Goal: Information Seeking & Learning: Learn about a topic

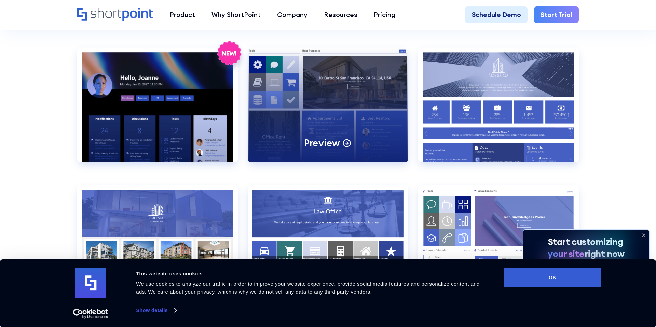
scroll to position [741, 0]
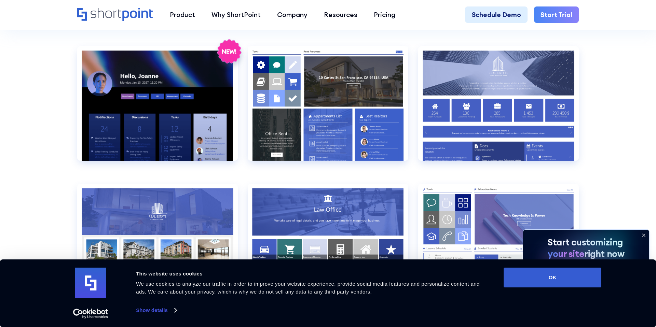
click at [644, 234] on icon at bounding box center [644, 235] width 11 height 11
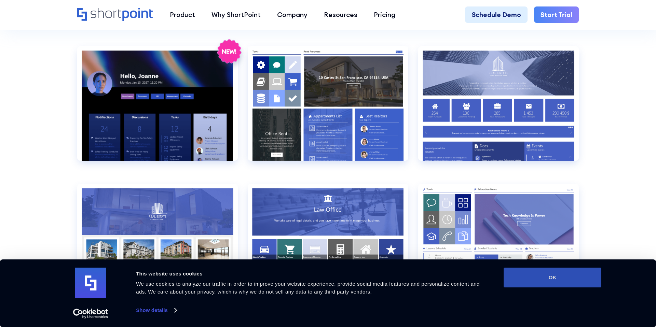
click at [564, 279] on button "OK" at bounding box center [553, 278] width 98 height 20
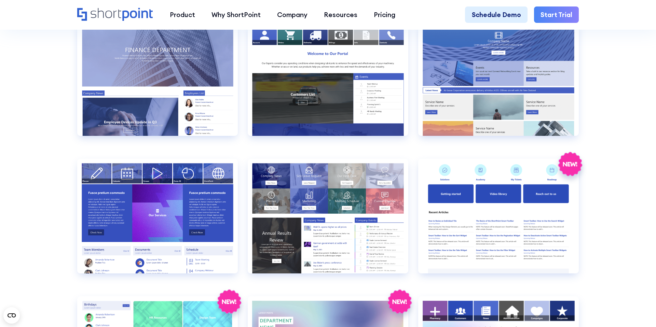
scroll to position [1594, 0]
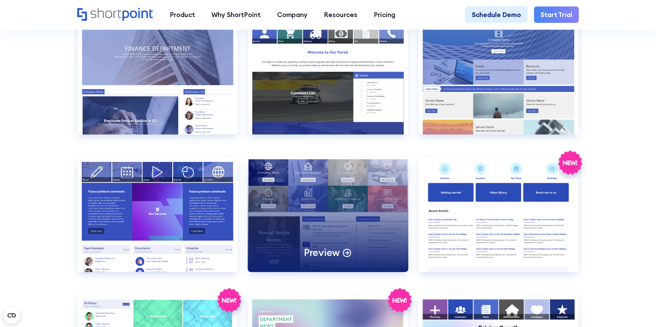
click at [349, 238] on div "Preview" at bounding box center [328, 215] width 161 height 115
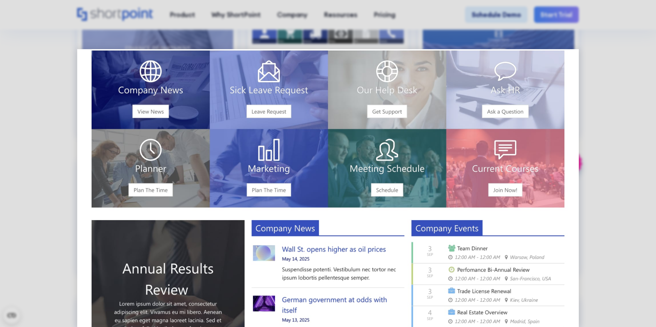
scroll to position [0, 0]
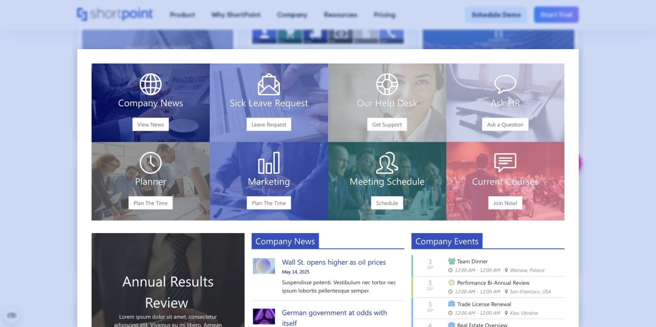
click at [593, 38] on div at bounding box center [328, 163] width 656 height 327
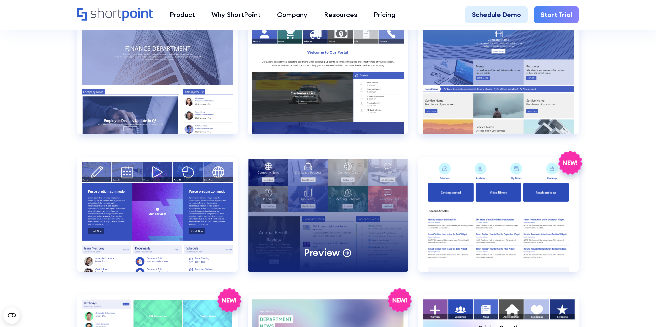
click at [309, 212] on div "Preview" at bounding box center [328, 215] width 161 height 115
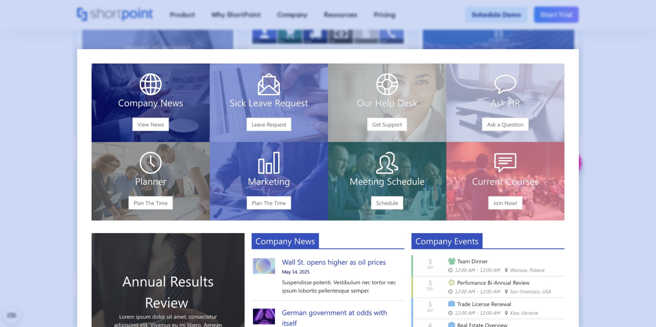
click at [608, 177] on div at bounding box center [328, 163] width 656 height 327
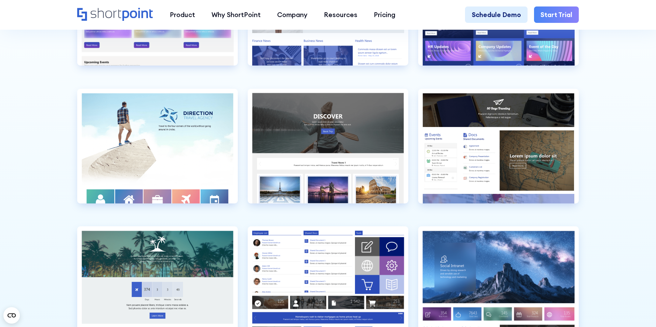
scroll to position [2077, 0]
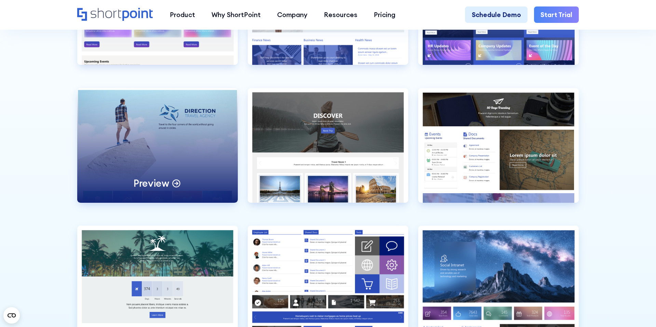
click at [193, 149] on div "Preview" at bounding box center [157, 145] width 161 height 115
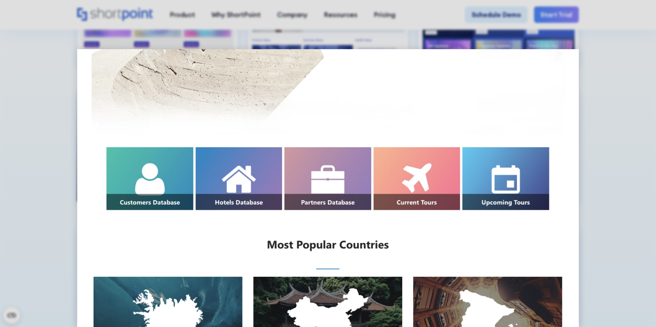
scroll to position [0, 0]
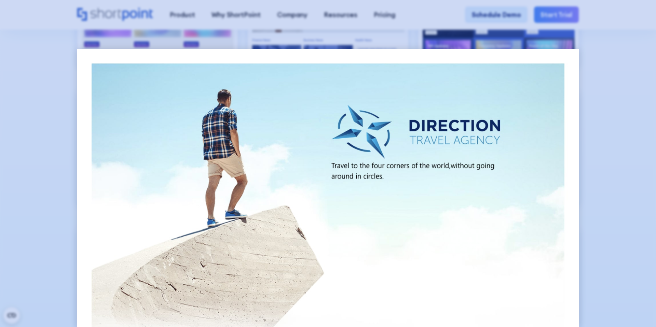
click at [600, 52] on div at bounding box center [328, 163] width 656 height 327
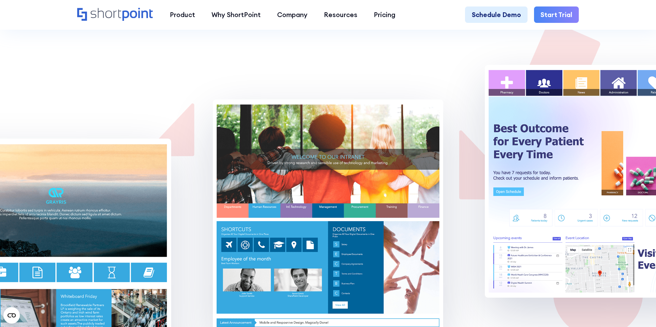
scroll to position [5705, 0]
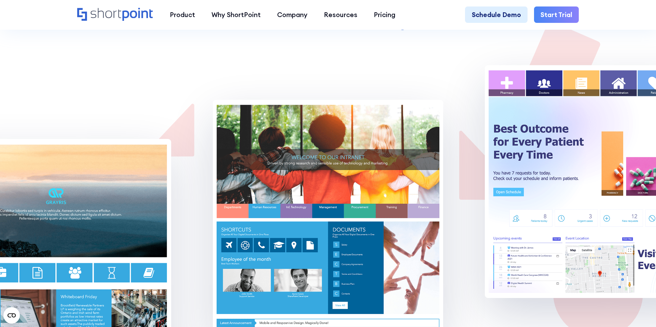
click at [539, 107] on img at bounding box center [600, 181] width 230 height 233
click at [551, 126] on img at bounding box center [600, 181] width 230 height 233
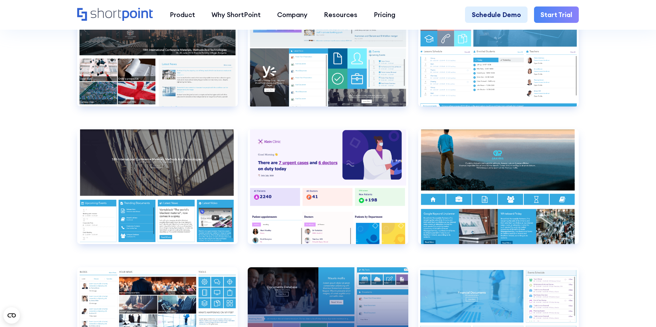
scroll to position [3336, 0]
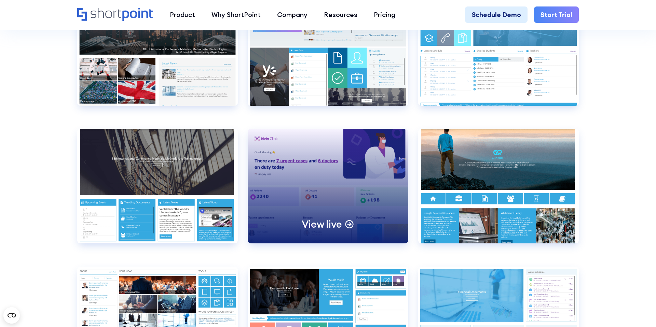
click at [356, 188] on div "View live" at bounding box center [328, 186] width 161 height 115
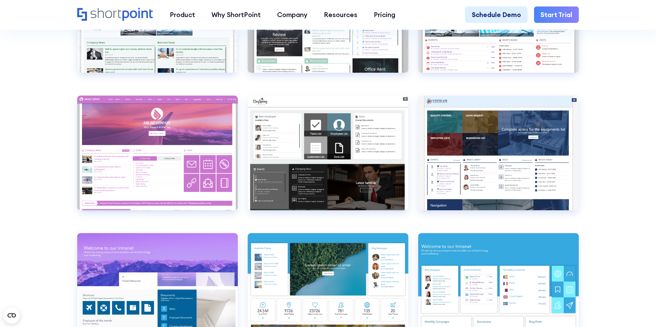
scroll to position [2782, 0]
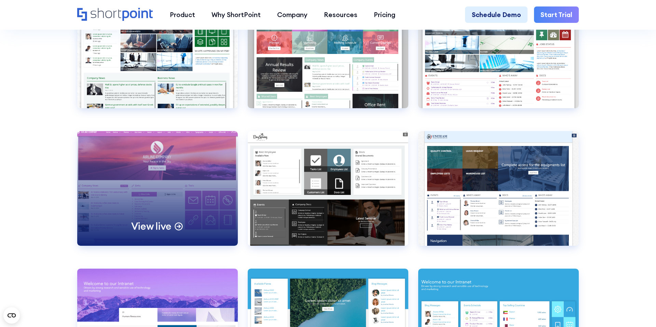
click at [179, 176] on div "View live" at bounding box center [157, 188] width 161 height 115
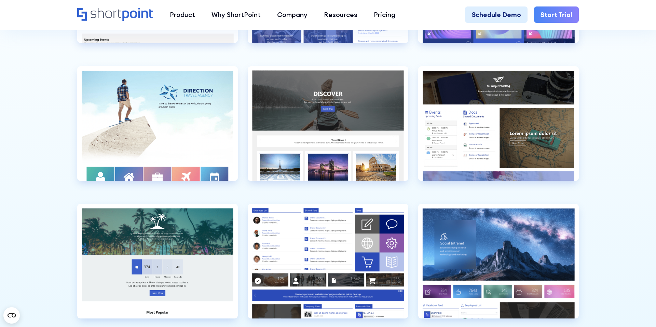
scroll to position [2098, 0]
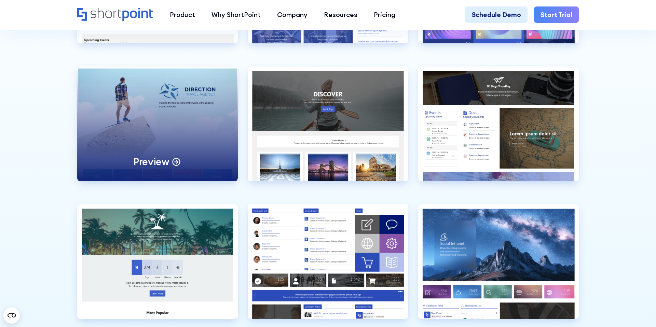
click at [199, 133] on div "Preview" at bounding box center [157, 124] width 161 height 115
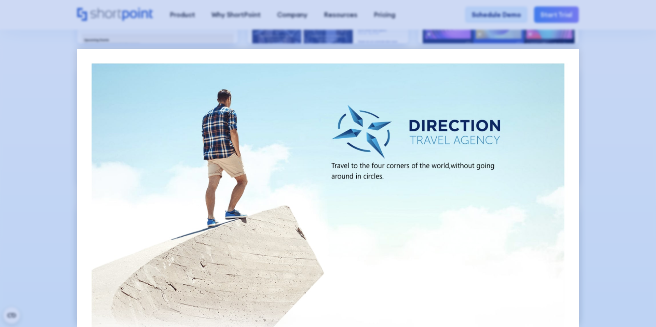
click at [594, 55] on div at bounding box center [328, 163] width 656 height 327
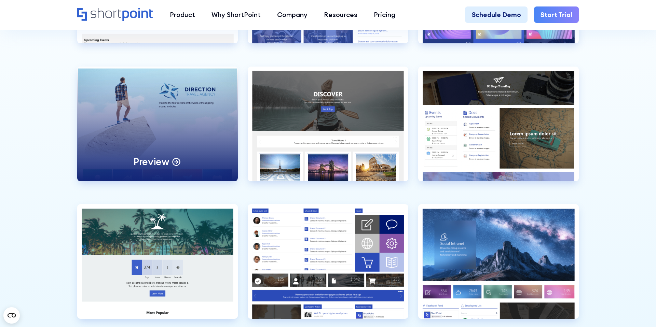
click at [162, 163] on p "Preview" at bounding box center [152, 162] width 36 height 13
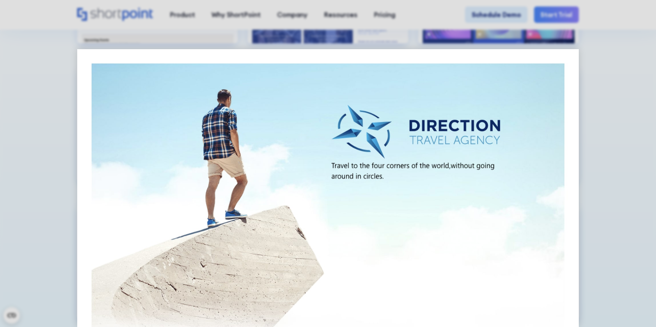
click at [603, 112] on div at bounding box center [328, 163] width 656 height 327
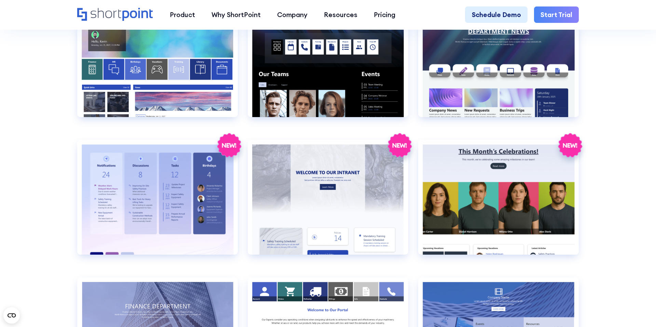
scroll to position [1337, 0]
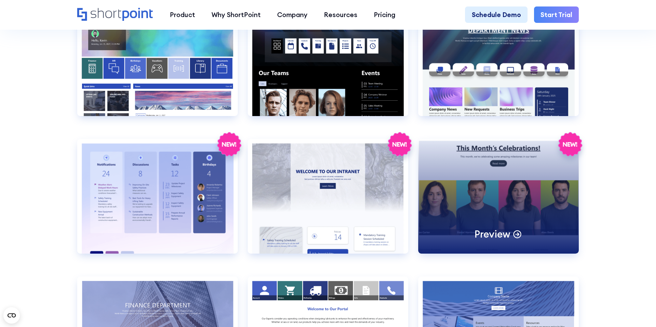
click at [536, 198] on div "Preview" at bounding box center [498, 196] width 161 height 115
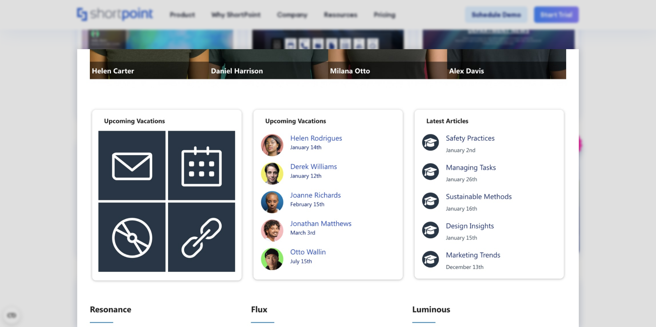
scroll to position [269, 0]
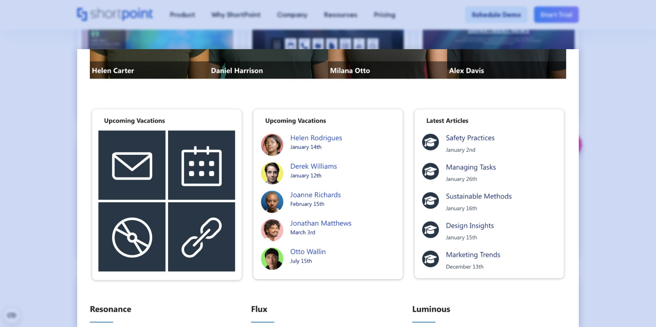
click at [595, 82] on div at bounding box center [328, 163] width 656 height 327
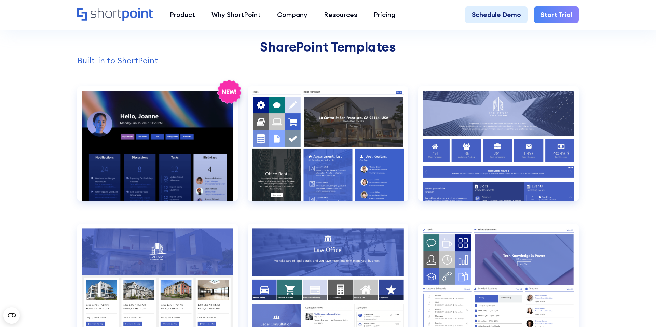
scroll to position [701, 0]
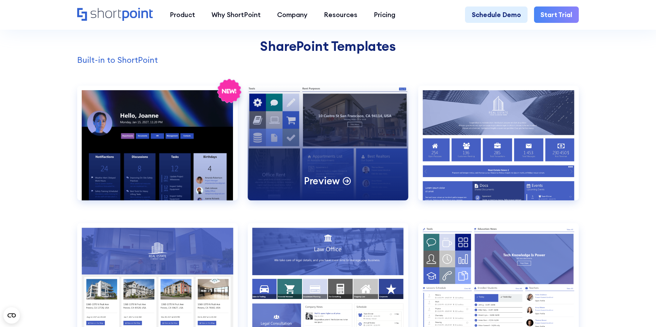
click at [327, 183] on p "Preview" at bounding box center [322, 181] width 36 height 13
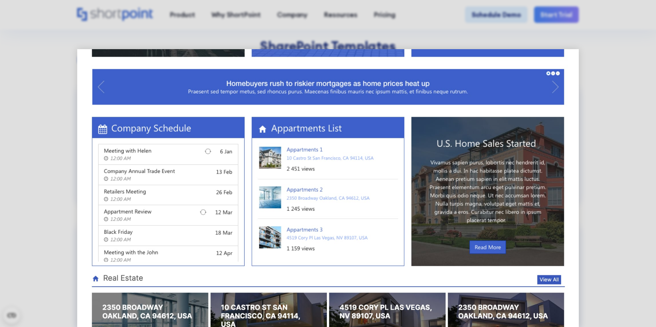
scroll to position [440, 0]
